Goal: Task Accomplishment & Management: Use online tool/utility

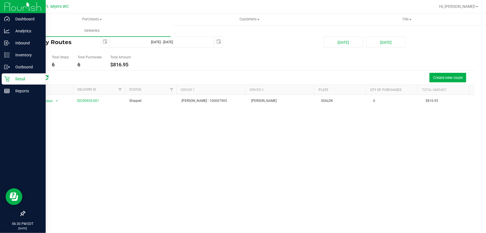
click at [25, 78] on p "Retail" at bounding box center [26, 79] width 33 height 7
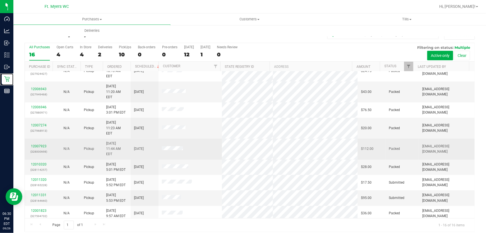
scroll to position [50, 0]
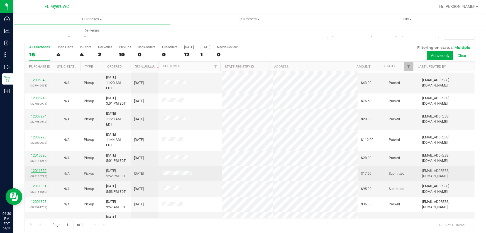
click at [43, 169] on link "12011320" at bounding box center [39, 171] width 16 height 4
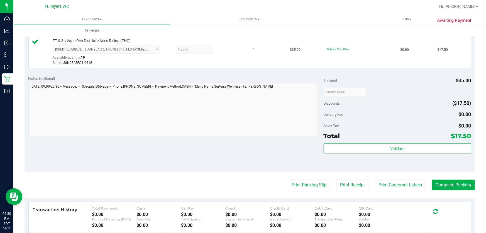
scroll to position [152, 0]
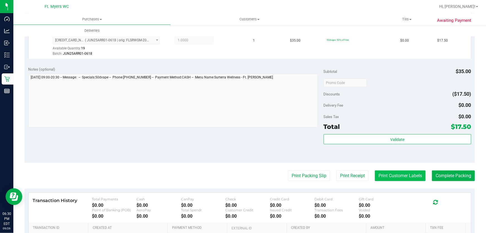
click at [397, 173] on button "Print Customer Labels" at bounding box center [400, 175] width 51 height 11
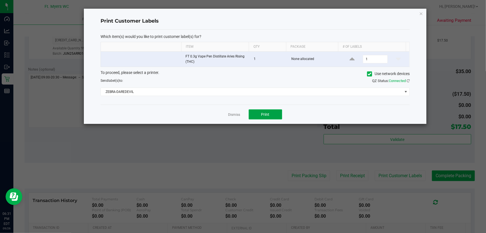
click at [273, 114] on button "Print" at bounding box center [265, 114] width 33 height 10
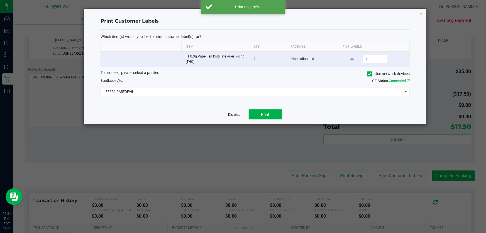
click at [236, 113] on link "Dismiss" at bounding box center [235, 114] width 12 height 5
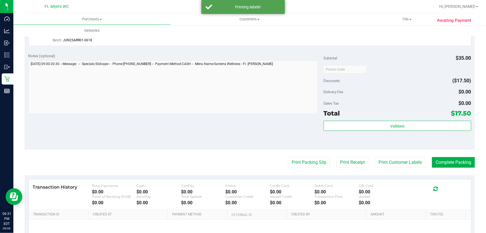
scroll to position [177, 0]
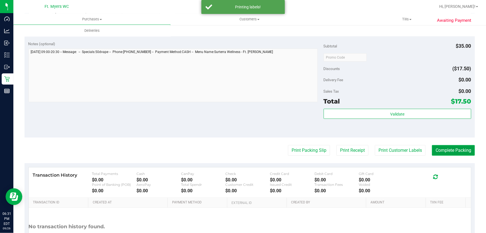
click at [450, 149] on button "Complete Packing" at bounding box center [453, 150] width 43 height 11
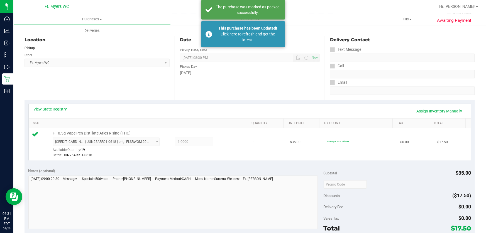
scroll to position [0, 0]
